Goal: Task Accomplishment & Management: Use online tool/utility

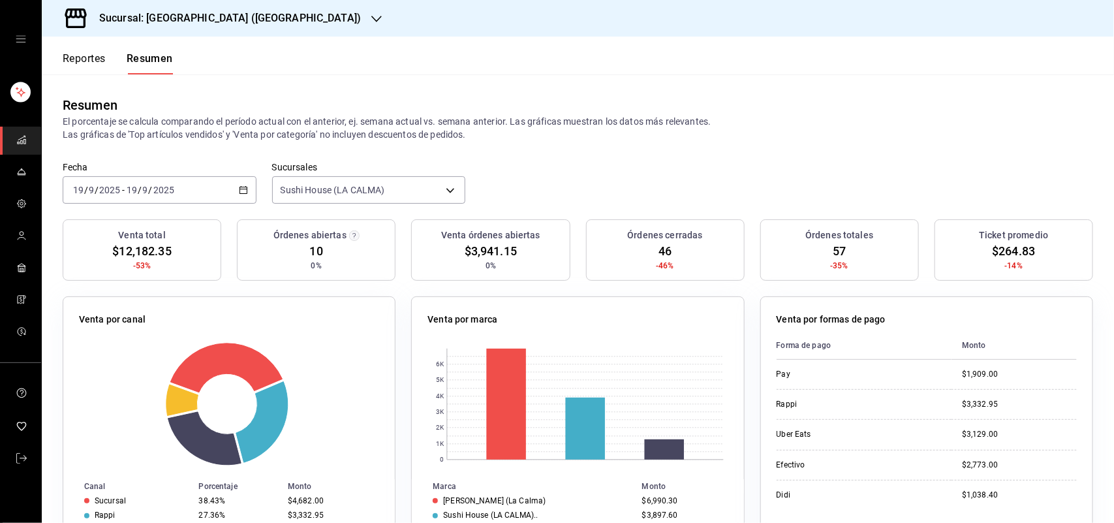
click at [96, 60] on button "Reportes" at bounding box center [84, 63] width 43 height 22
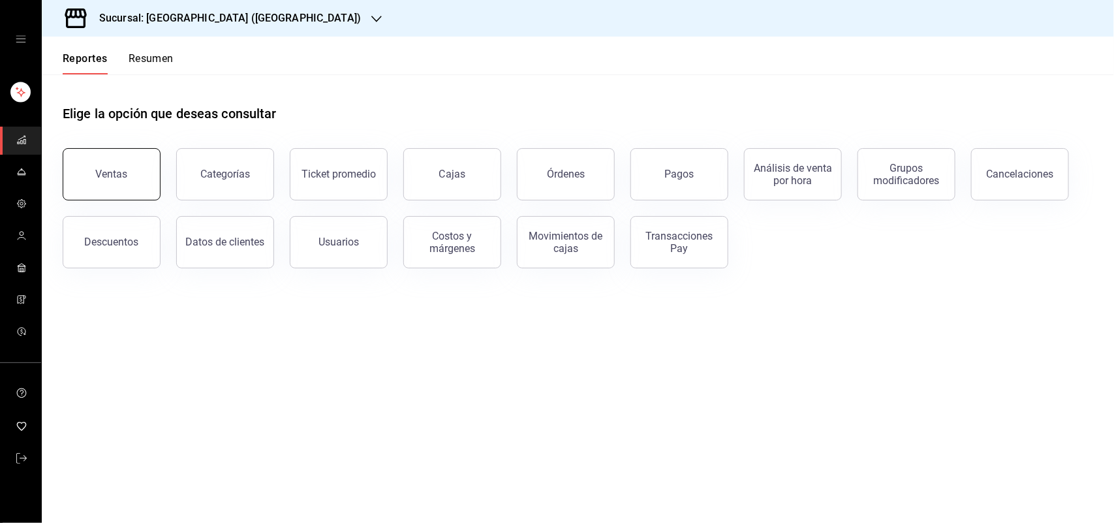
click at [111, 163] on button "Ventas" at bounding box center [112, 174] width 98 height 52
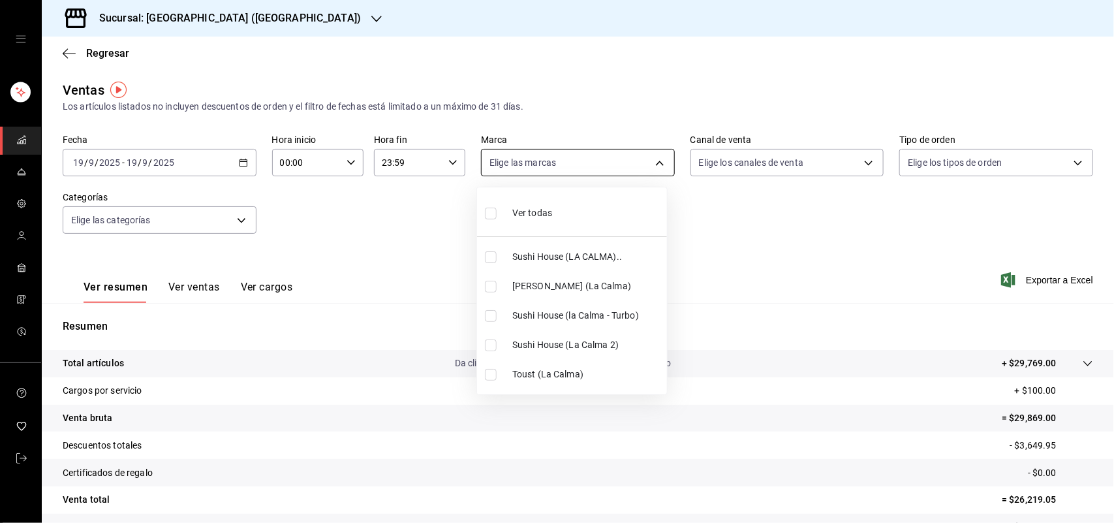
click at [617, 151] on body "Sucursal: Sushi House (LA CALMA) Regresar Ventas Los artículos listados no incl…" at bounding box center [557, 261] width 1114 height 523
click at [496, 252] on input "checkbox" at bounding box center [491, 257] width 12 height 12
checkbox input "true"
type input "307f2552-bed5-4451-a1d4-9a3d8e6b1418"
click at [496, 311] on input "checkbox" at bounding box center [491, 316] width 12 height 12
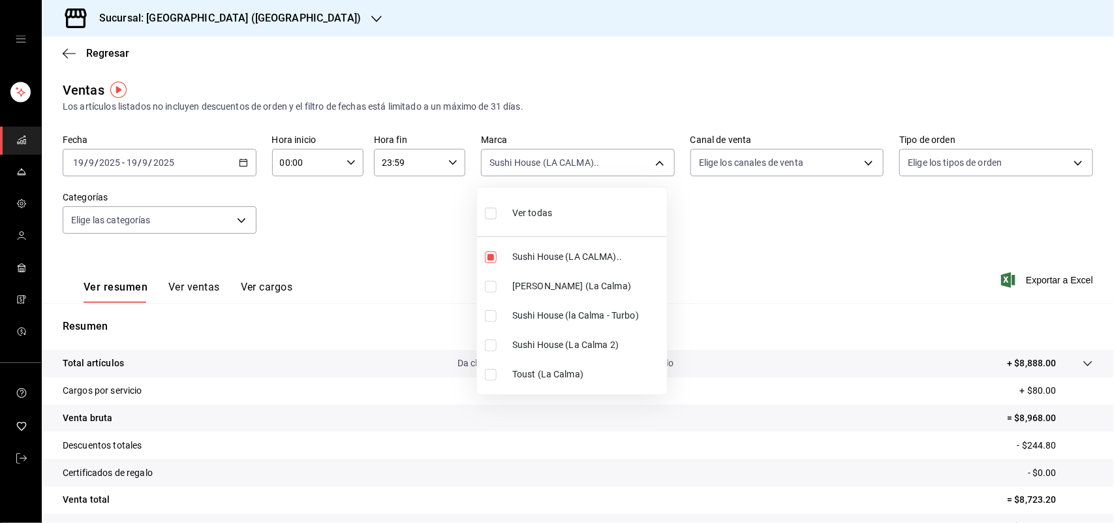
checkbox input "true"
type input "307f2552-bed5-4451-a1d4-9a3d8e6b1418,8d0dddf4-cc55-4964-ab1c-2b5841a14462"
click at [489, 350] on input "checkbox" at bounding box center [491, 345] width 12 height 12
checkbox input "true"
type input "307f2552-bed5-4451-a1d4-9a3d8e6b1418,8d0dddf4-cc55-4964-ab1c-2b5841a14462,370d3…"
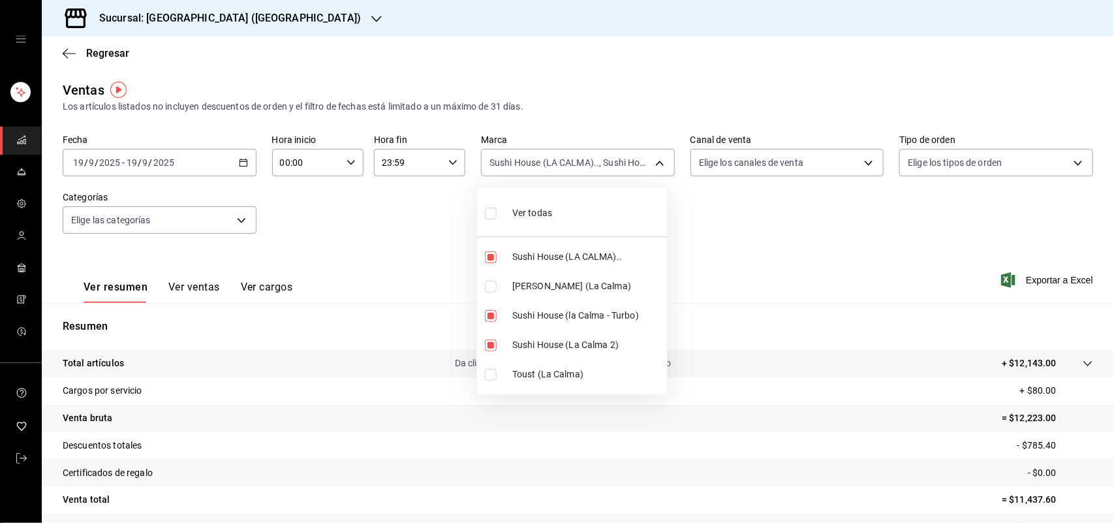
click at [751, 170] on div at bounding box center [557, 261] width 1114 height 523
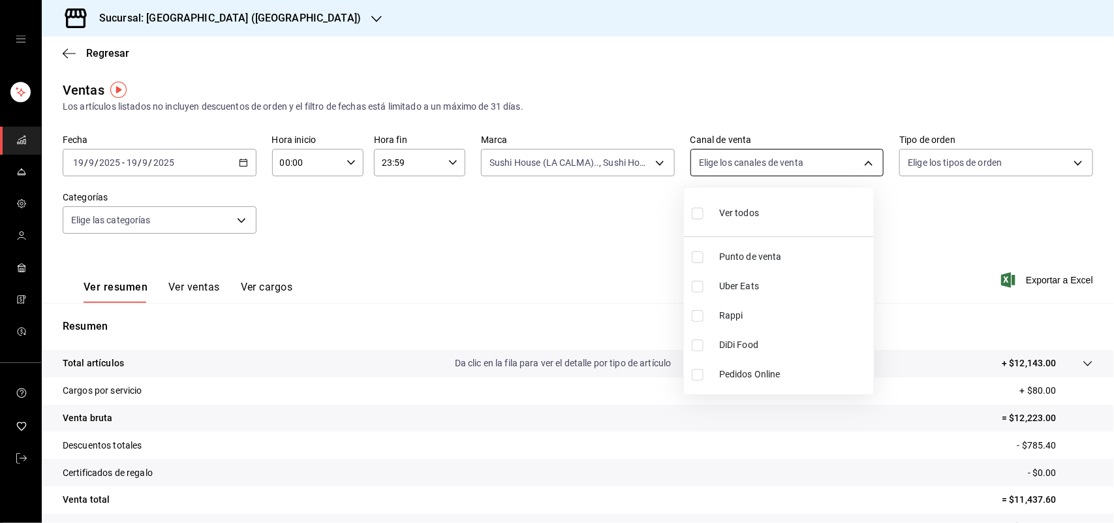
click at [755, 163] on body "Sucursal: Sushi House (LA CALMA) Regresar Ventas Los artículos listados no incl…" at bounding box center [557, 261] width 1114 height 523
click at [699, 320] on input "checkbox" at bounding box center [698, 316] width 12 height 12
checkbox input "true"
type input "RAPPI"
click at [698, 318] on input "checkbox" at bounding box center [698, 316] width 12 height 12
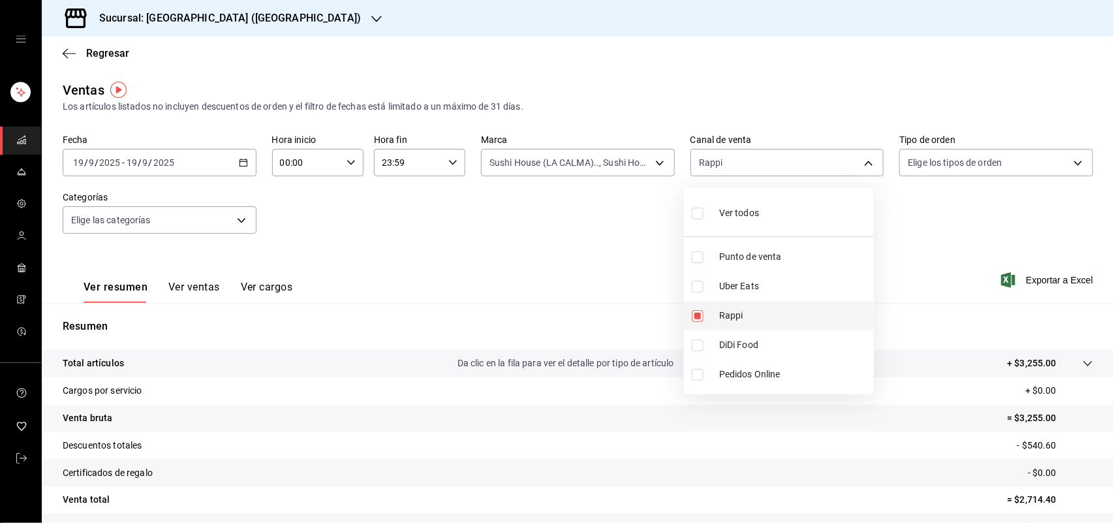
checkbox input "false"
click at [693, 292] on input "checkbox" at bounding box center [698, 287] width 12 height 12
checkbox input "true"
type input "UBER_EATS"
click at [693, 292] on input "checkbox" at bounding box center [698, 287] width 12 height 12
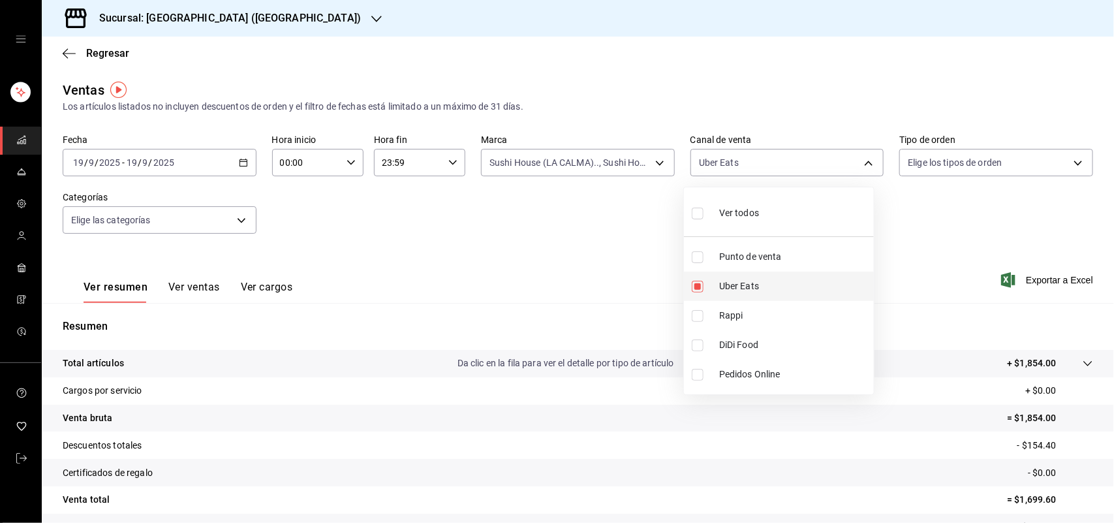
checkbox input "false"
click at [696, 346] on input "checkbox" at bounding box center [698, 345] width 12 height 12
checkbox input "true"
type input "DIDI_FOOD"
click at [696, 346] on input "checkbox" at bounding box center [698, 345] width 12 height 12
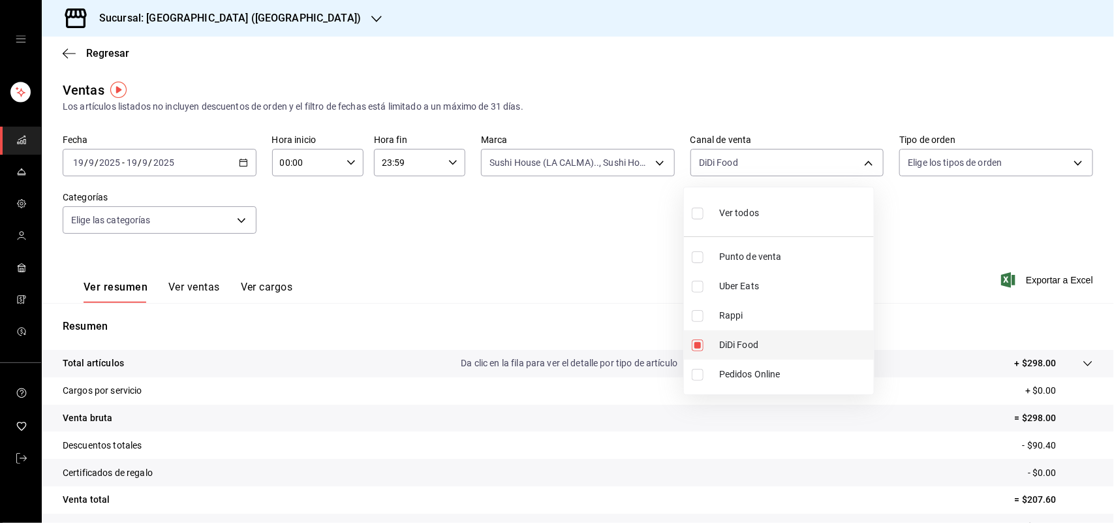
checkbox input "false"
click at [700, 287] on input "checkbox" at bounding box center [698, 287] width 12 height 12
checkbox input "true"
type input "UBER_EATS"
click at [700, 287] on input "checkbox" at bounding box center [698, 287] width 12 height 12
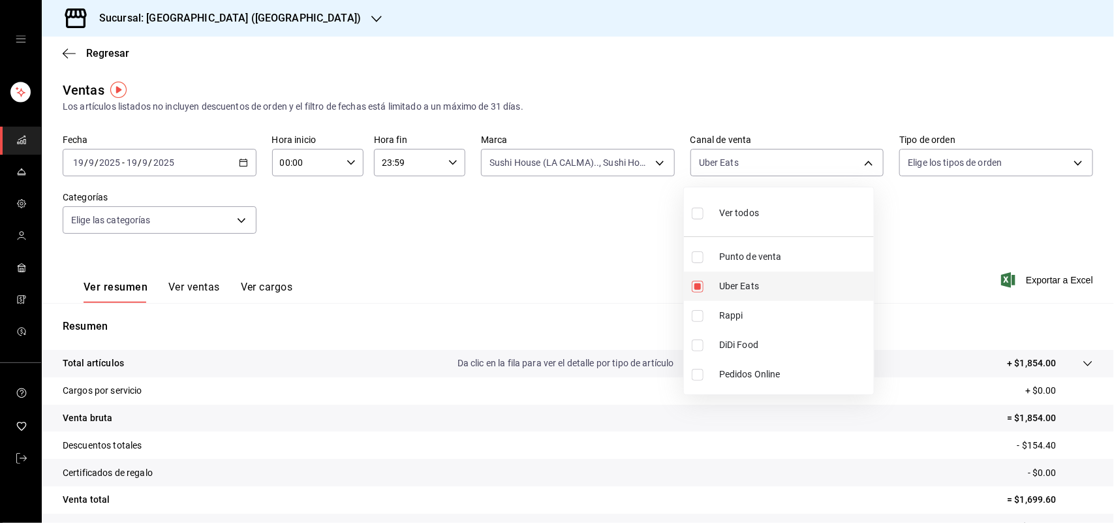
checkbox input "false"
click at [600, 157] on div at bounding box center [557, 261] width 1114 height 523
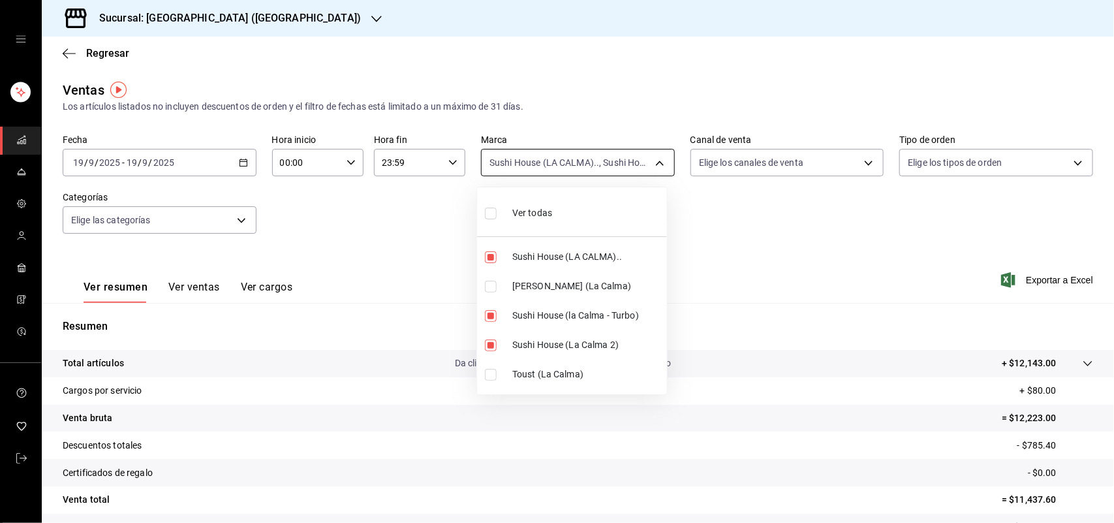
click at [612, 164] on body "Sucursal: Sushi House (LA CALMA) Regresar Ventas Los artículos listados no incl…" at bounding box center [557, 261] width 1114 height 523
click at [489, 315] on input "checkbox" at bounding box center [491, 316] width 12 height 12
checkbox input "false"
type input "307f2552-bed5-4451-a1d4-9a3d8e6b1418,370d3383-42ab-44c7-9136-c83d53f09056"
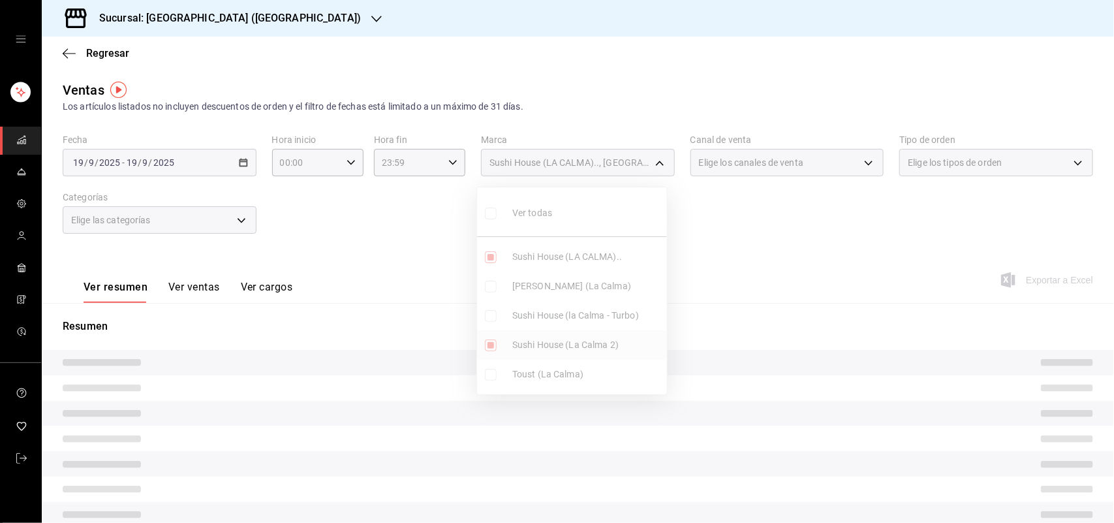
click at [491, 345] on ul "Ver todas Sushi House (LA CALMA).. Genki Poke ([GEOGRAPHIC_DATA]) [GEOGRAPHIC_D…" at bounding box center [572, 290] width 190 height 207
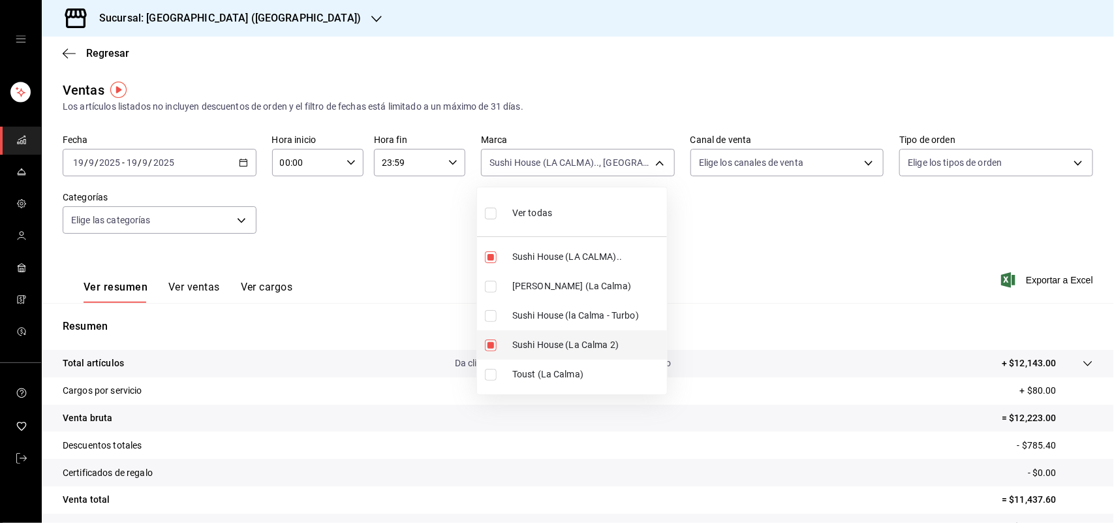
click at [491, 343] on input "checkbox" at bounding box center [491, 345] width 12 height 12
checkbox input "false"
type input "307f2552-bed5-4451-a1d4-9a3d8e6b1418"
click at [496, 256] on input "checkbox" at bounding box center [491, 257] width 12 height 12
checkbox input "false"
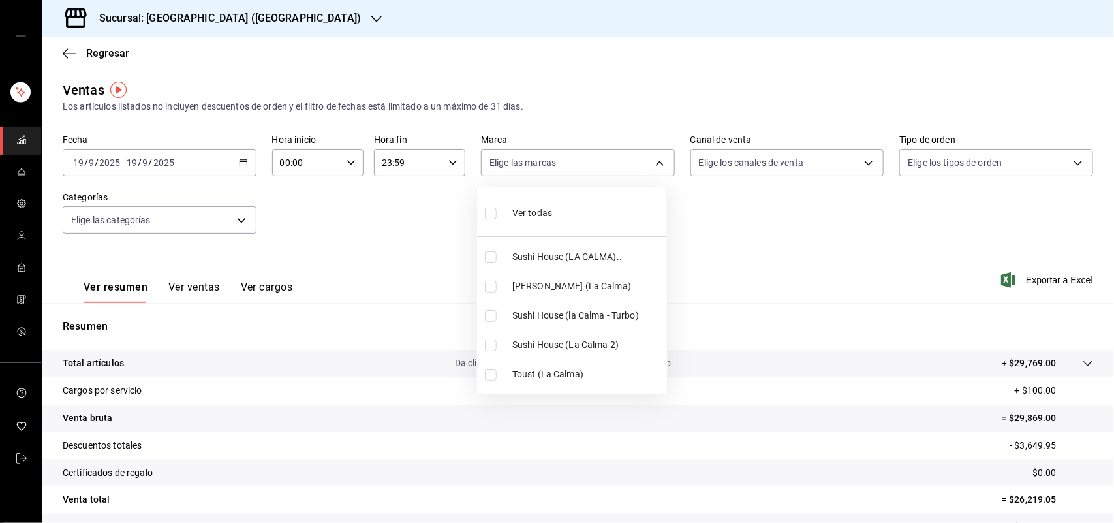
click at [491, 287] on input "checkbox" at bounding box center [491, 287] width 12 height 12
checkbox input "true"
type input "ad5c7ce8-09c3-4353-8fa5-0bd3f2c3ed7d"
click at [755, 149] on div at bounding box center [557, 261] width 1114 height 523
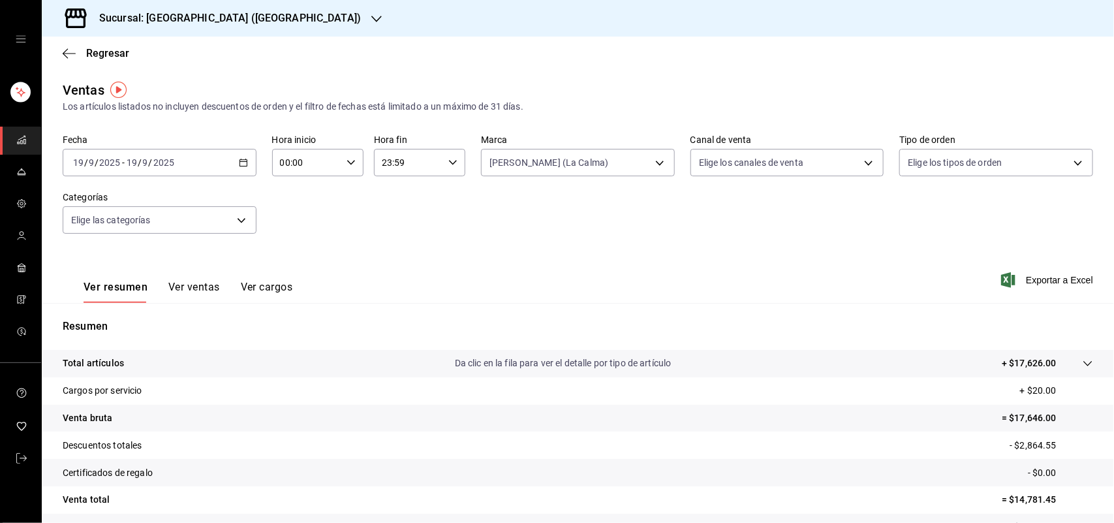
click at [754, 164] on body "Sucursal: Sushi House (LA CALMA) Regresar Ventas Los artículos listados no incl…" at bounding box center [557, 261] width 1114 height 523
click at [693, 316] on input "checkbox" at bounding box center [698, 316] width 12 height 12
checkbox input "true"
type input "RAPPI"
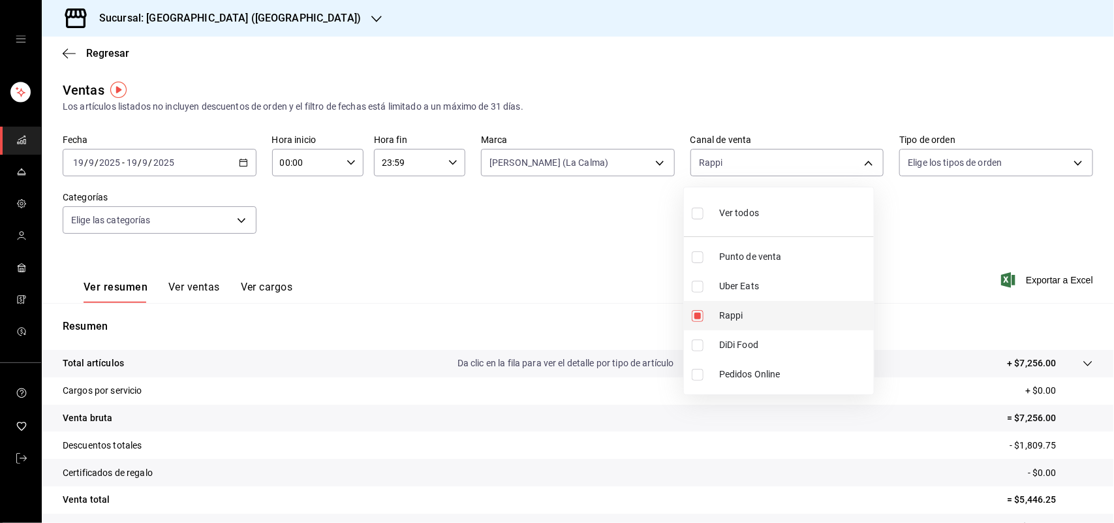
click at [693, 316] on input "checkbox" at bounding box center [698, 316] width 12 height 12
checkbox input "false"
click at [700, 344] on input "checkbox" at bounding box center [698, 345] width 12 height 12
checkbox input "true"
type input "DIDI_FOOD"
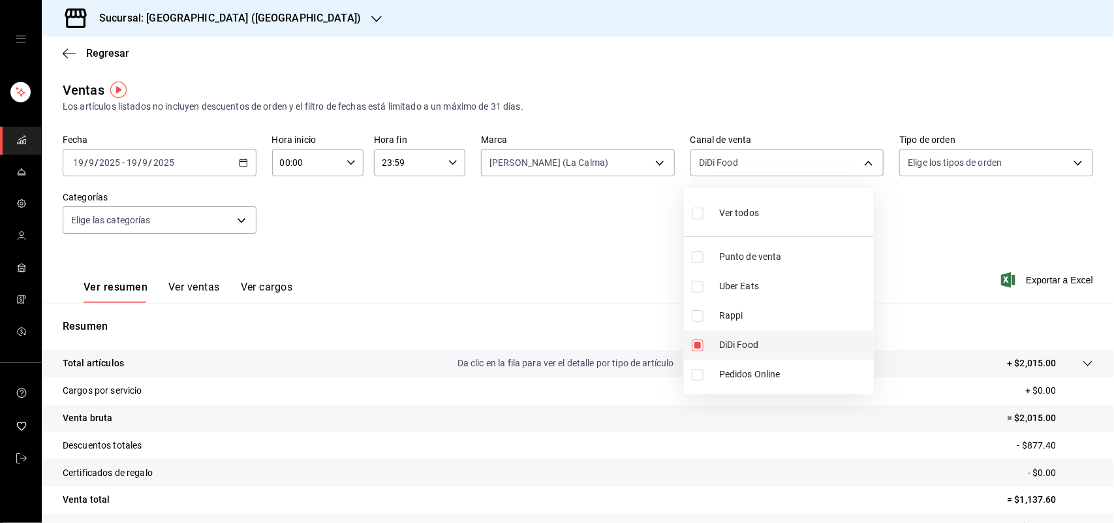
click at [700, 344] on input "checkbox" at bounding box center [698, 345] width 12 height 12
checkbox input "false"
click at [699, 290] on input "checkbox" at bounding box center [698, 287] width 12 height 12
checkbox input "true"
type input "UBER_EATS"
